Goal: Information Seeking & Learning: Learn about a topic

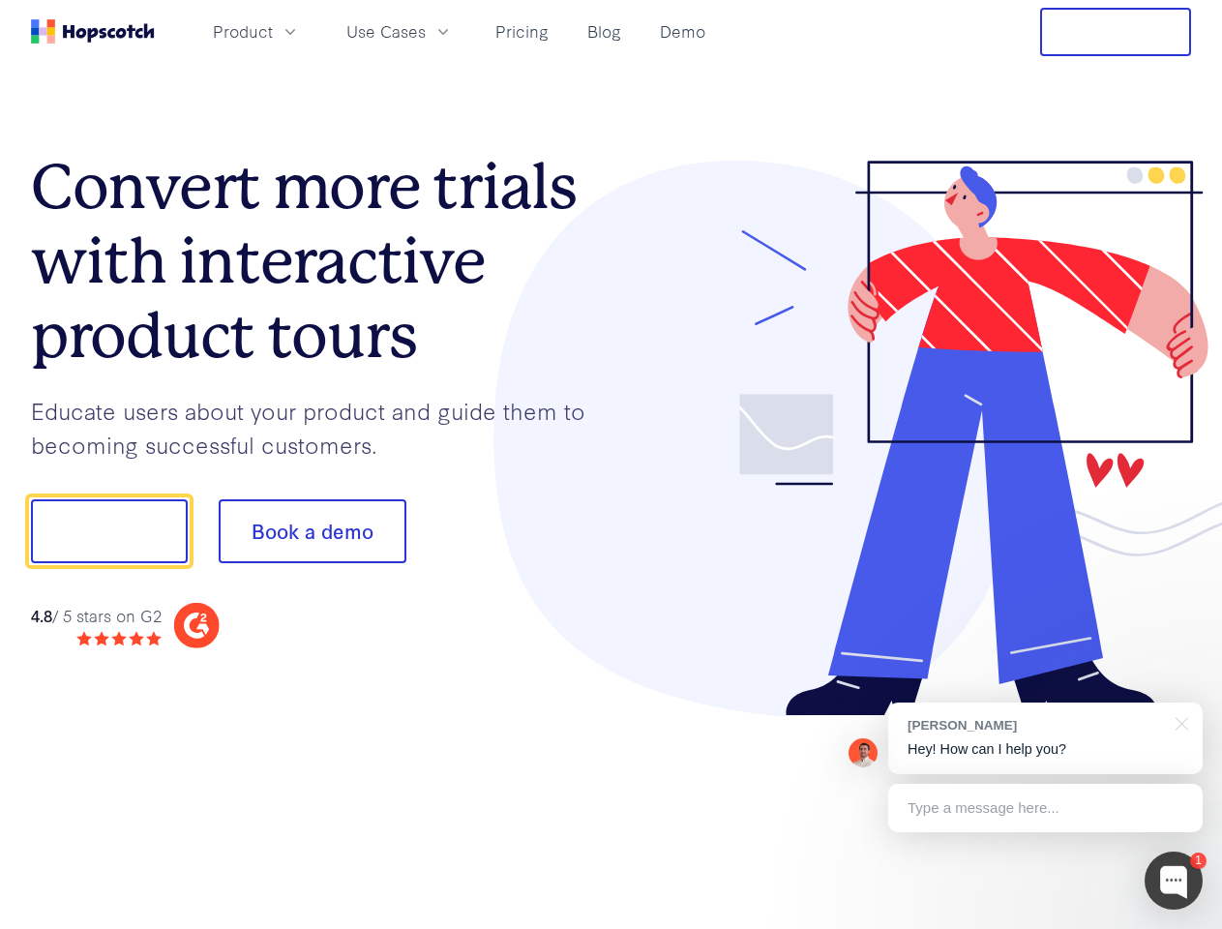
click at [612, 464] on div at bounding box center [902, 439] width 581 height 556
click at [273, 31] on span "Product" at bounding box center [243, 31] width 60 height 24
click at [426, 31] on span "Use Cases" at bounding box center [385, 31] width 79 height 24
click at [1116, 32] on button "Free Trial" at bounding box center [1115, 32] width 151 height 48
click at [108, 531] on button "Show me!" at bounding box center [109, 531] width 157 height 64
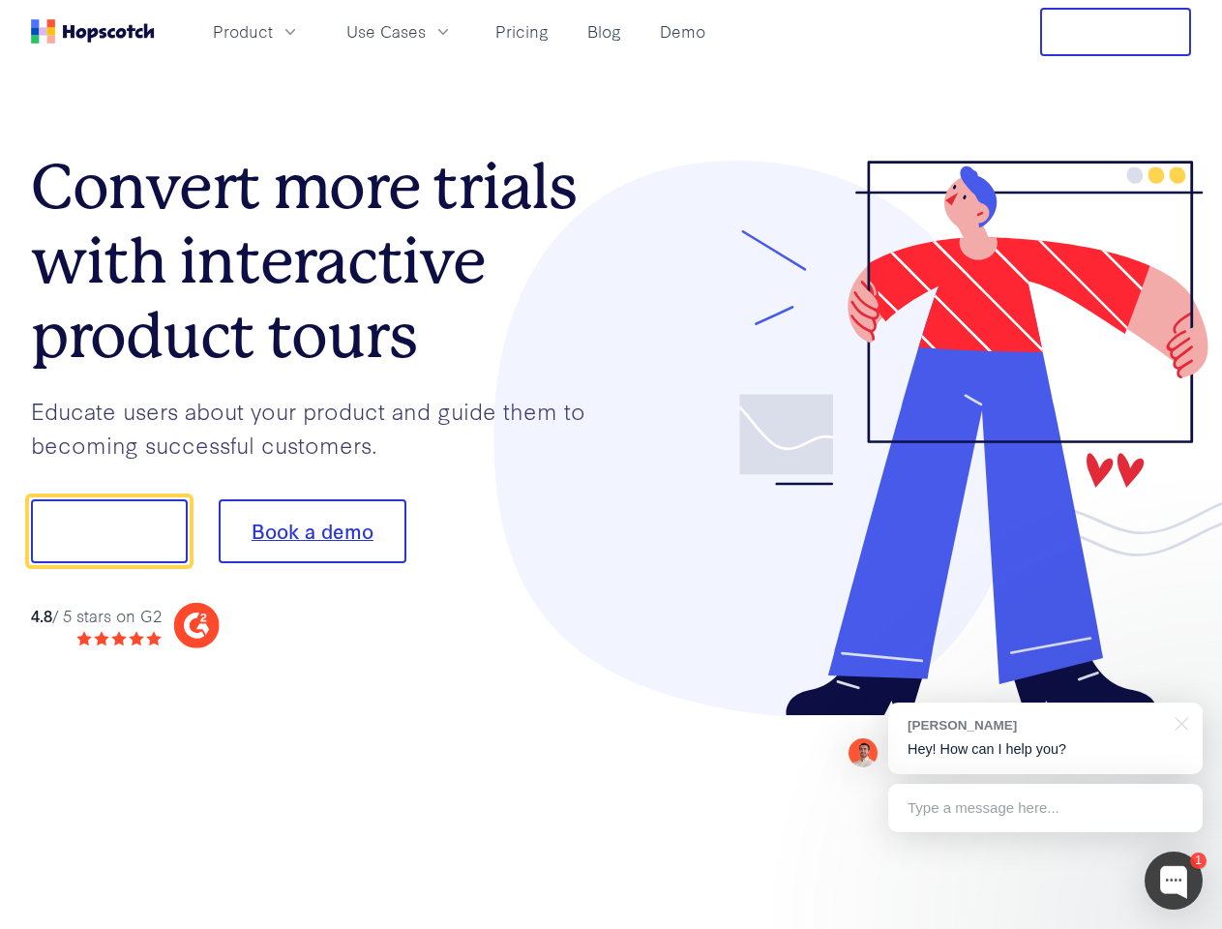
click at [312, 531] on button "Book a demo" at bounding box center [313, 531] width 188 height 64
click at [1174, 881] on div at bounding box center [1174, 881] width 58 height 58
click at [1045, 738] on div "[PERSON_NAME] Hey! How can I help you?" at bounding box center [1045, 738] width 314 height 72
click at [1179, 722] on div at bounding box center [1021, 528] width 363 height 645
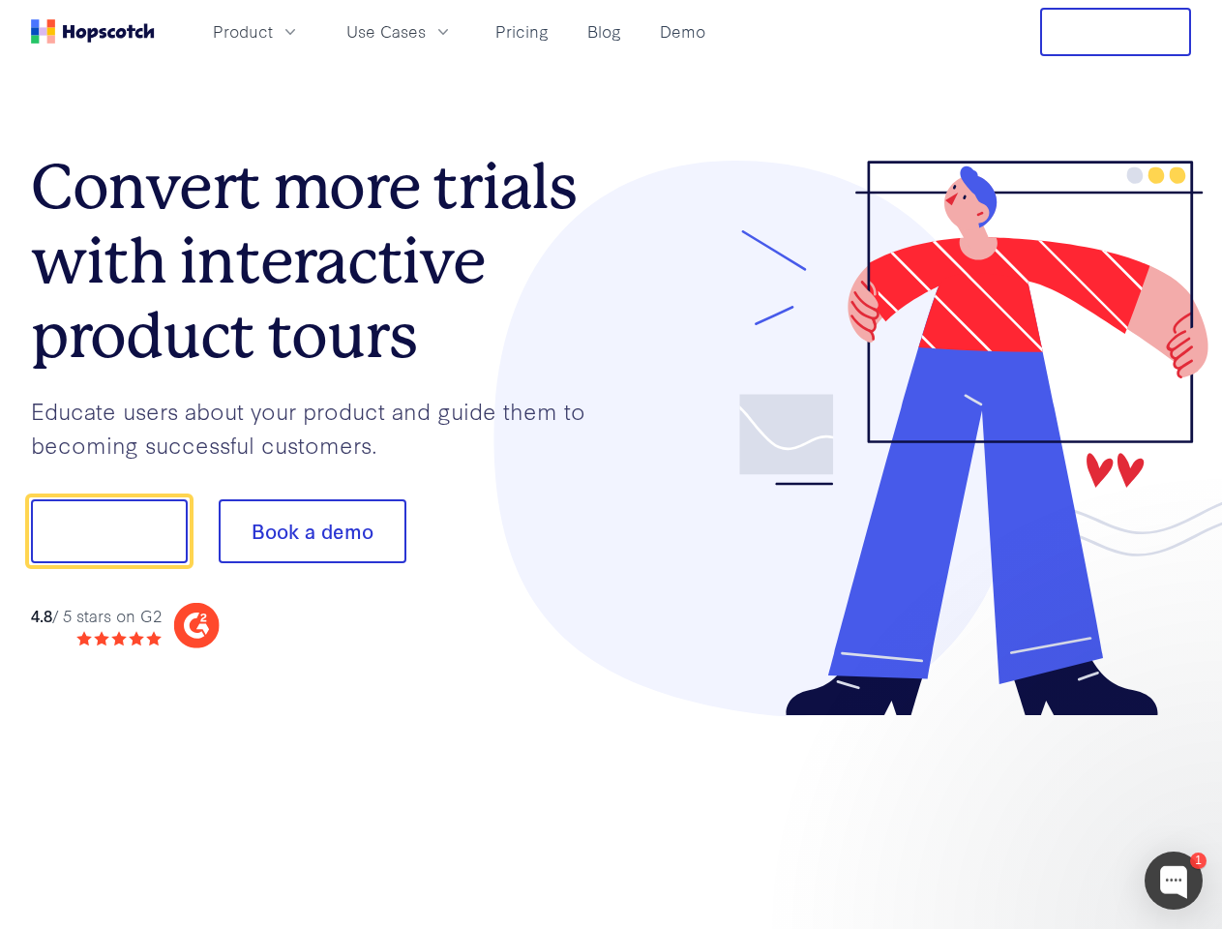
click at [1045, 808] on div at bounding box center [1021, 658] width 363 height 386
